Goal: Check status: Check status

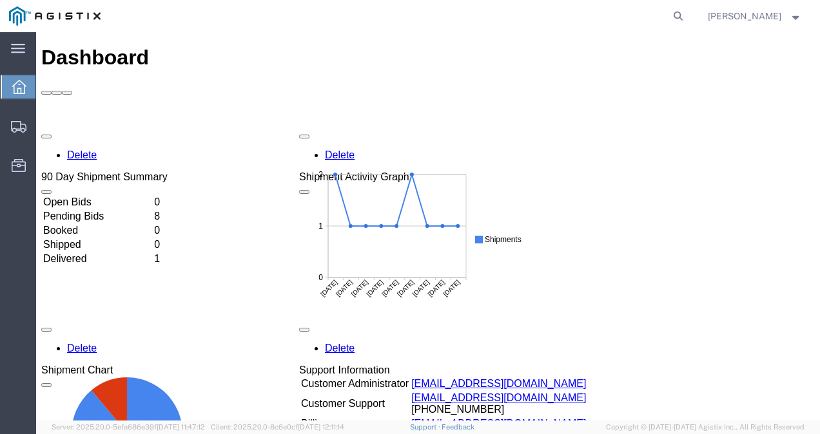
click at [108, 210] on td "Pending Bids" at bounding box center [98, 216] width 110 height 13
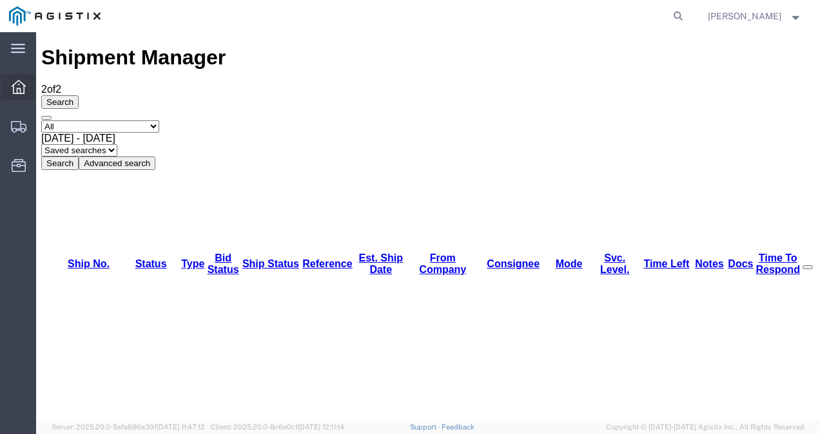
click at [19, 81] on icon at bounding box center [19, 87] width 14 height 14
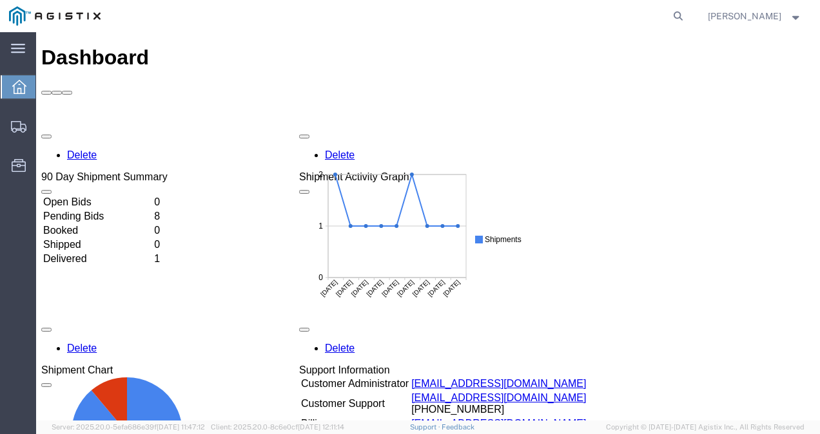
click at [612, 128] on div "Delete 90 Day Shipment Summary Open Bids 0 Pending Bids 8 Booked 0 Shipped 0 De…" at bounding box center [427, 418] width 773 height 580
click at [675, 138] on div "Delete 90 Day Shipment Summary Open Bids 0 Pending Bids 8 Booked 0 Shipped 0 De…" at bounding box center [427, 418] width 773 height 580
click at [70, 196] on td "Open Bids" at bounding box center [98, 202] width 110 height 13
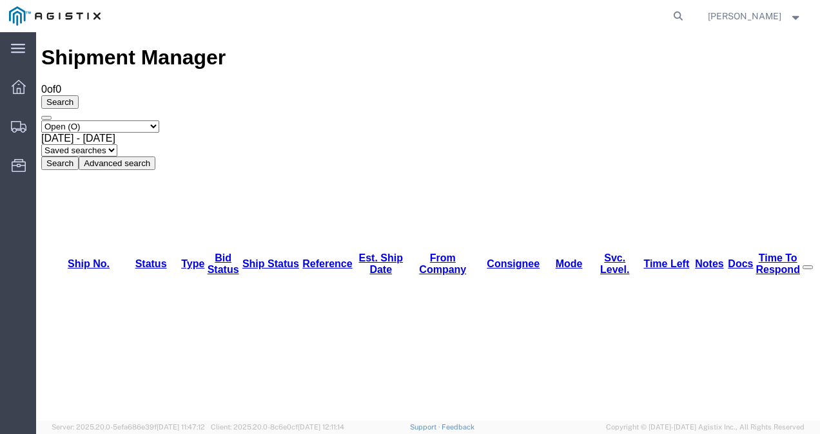
click at [106, 121] on select "Select status Active (AC, O, P) All Approved Awaiting Confirmation (AC) Booked …" at bounding box center [100, 127] width 118 height 12
select select "PEND"
click at [41, 121] on select "Select status Active (AC, O, P) All Approved Awaiting Confirmation (AC) Booked …" at bounding box center [100, 127] width 118 height 12
click at [79, 157] on button "Search" at bounding box center [59, 164] width 37 height 14
click at [19, 82] on icon at bounding box center [19, 87] width 14 height 14
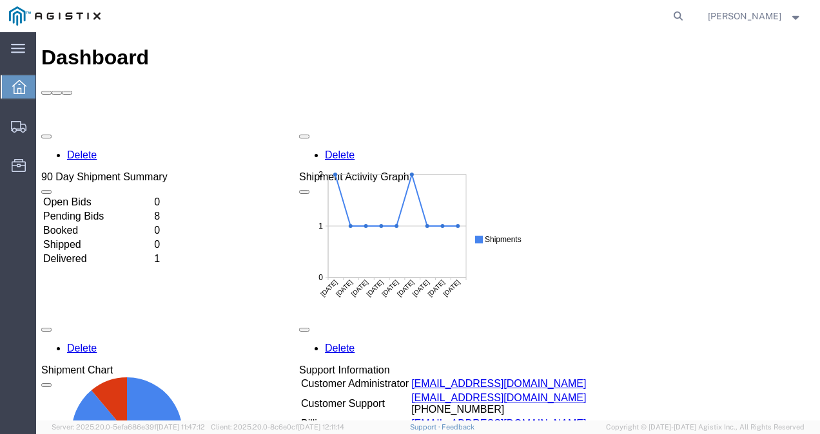
click at [90, 210] on td "Pending Bids" at bounding box center [98, 216] width 110 height 13
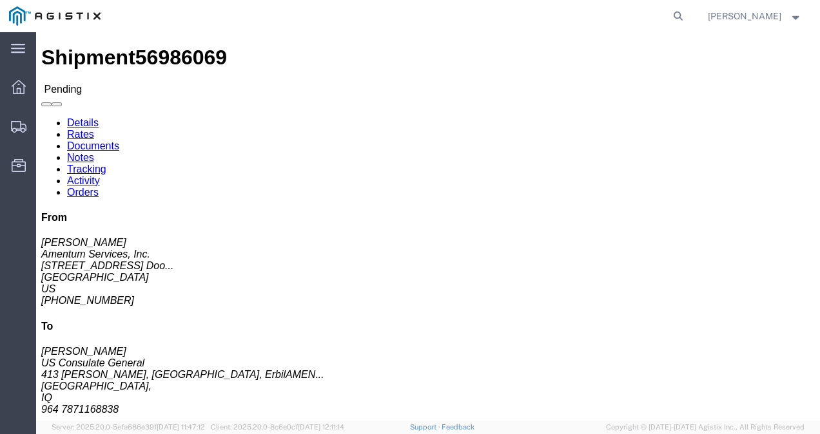
click link "Notes"
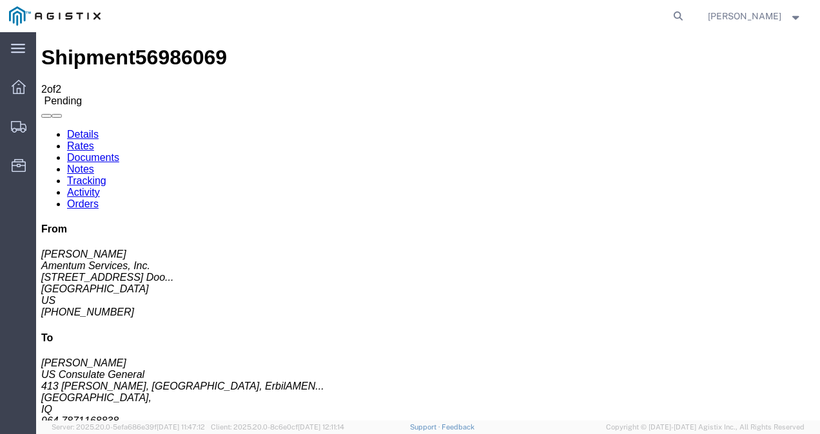
click at [119, 152] on link "Documents" at bounding box center [93, 157] width 52 height 11
click at [94, 141] on link "Rates" at bounding box center [80, 146] width 27 height 11
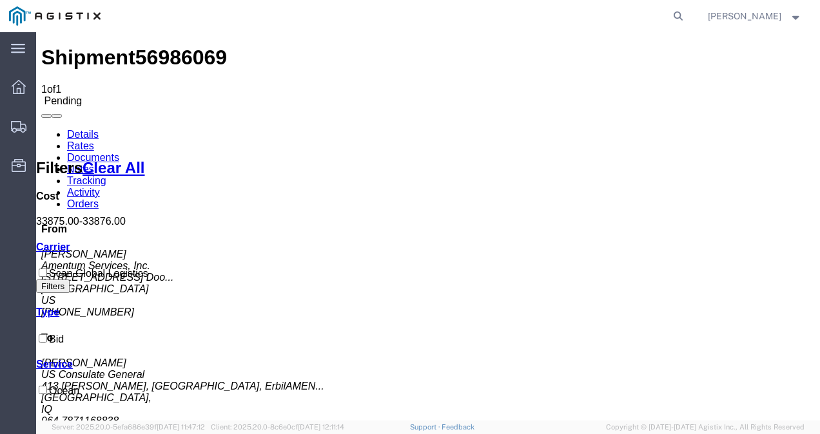
click at [98, 129] on link "Details" at bounding box center [83, 134] width 32 height 11
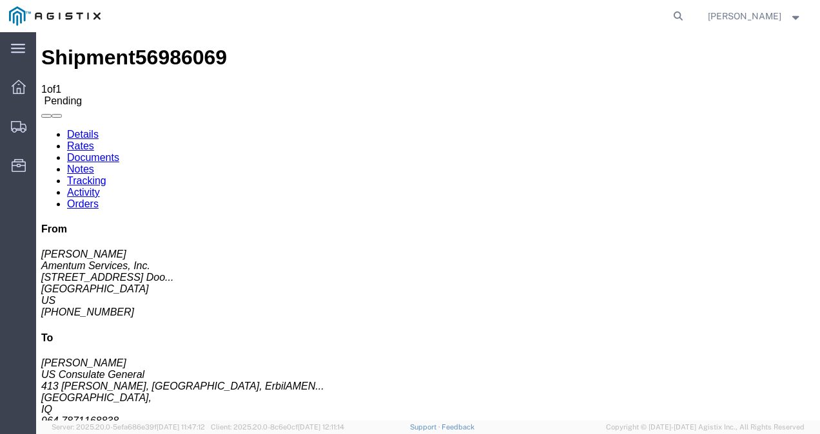
click div "Leg 1 - Ocean Freight Vehicle 1: Flat Rack (40 Feet) Number of containers: 1 Co…"
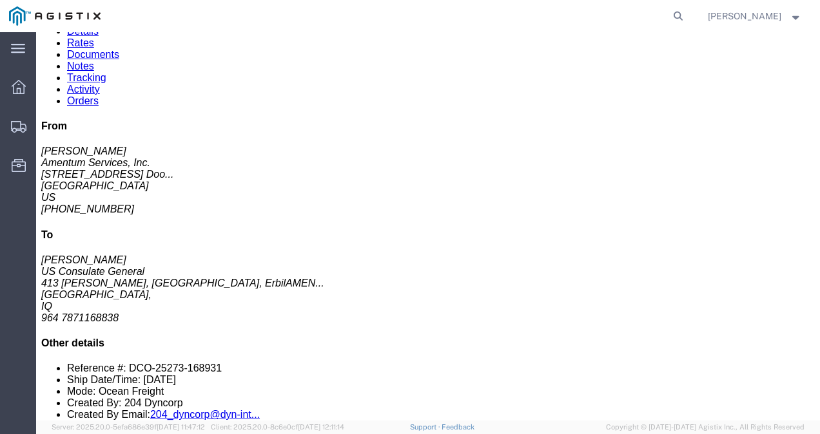
scroll to position [90, 0]
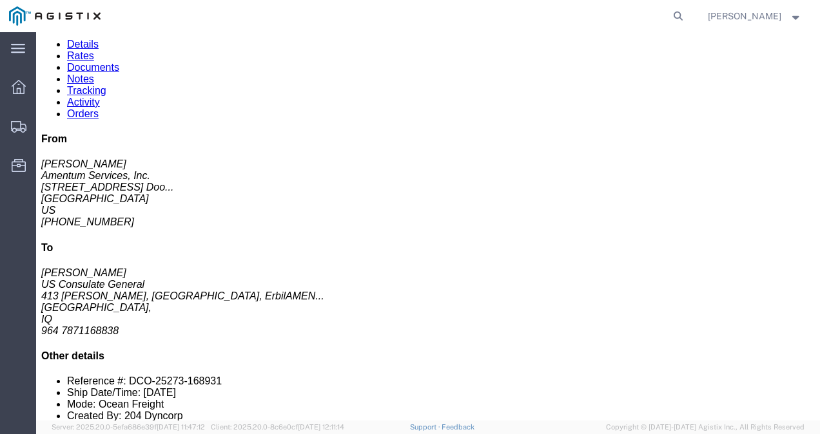
click link "Documents"
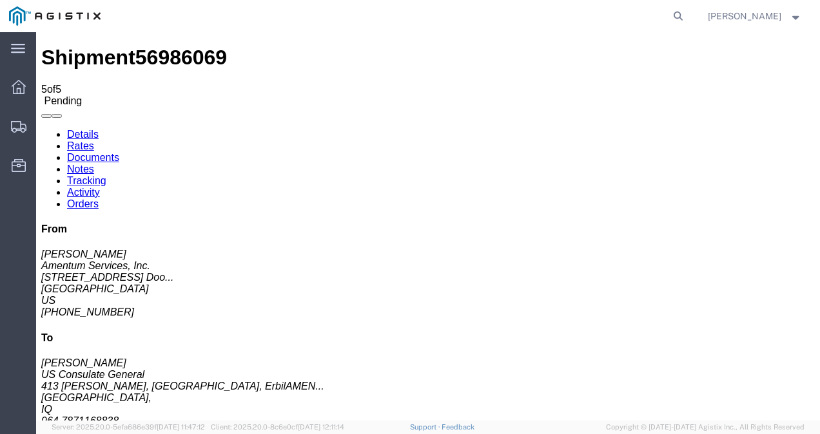
click at [67, 129] on link "Details" at bounding box center [83, 134] width 32 height 11
click at [29, 81] on div at bounding box center [19, 87] width 36 height 26
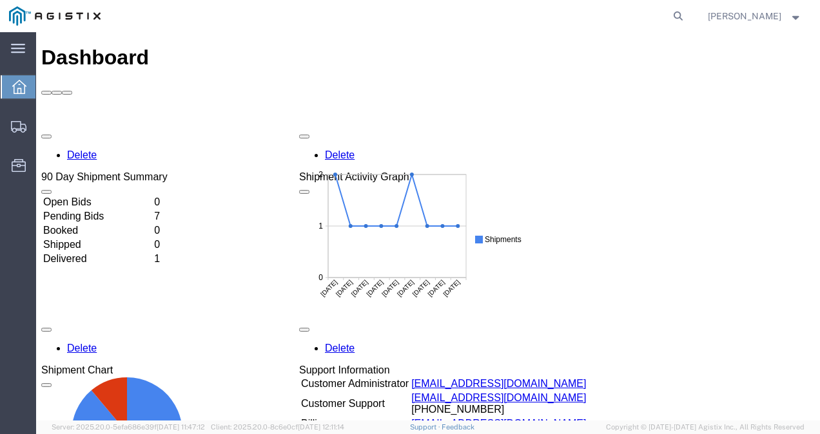
click at [152, 210] on td "Pending Bids" at bounding box center [98, 216] width 110 height 13
